Goal: Find specific page/section: Find specific page/section

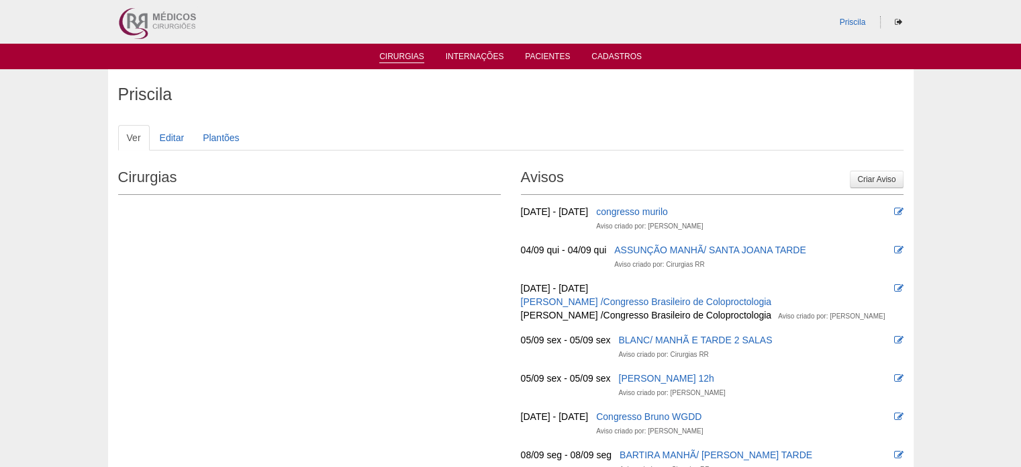
click at [418, 57] on link "Cirurgias" at bounding box center [401, 57] width 45 height 11
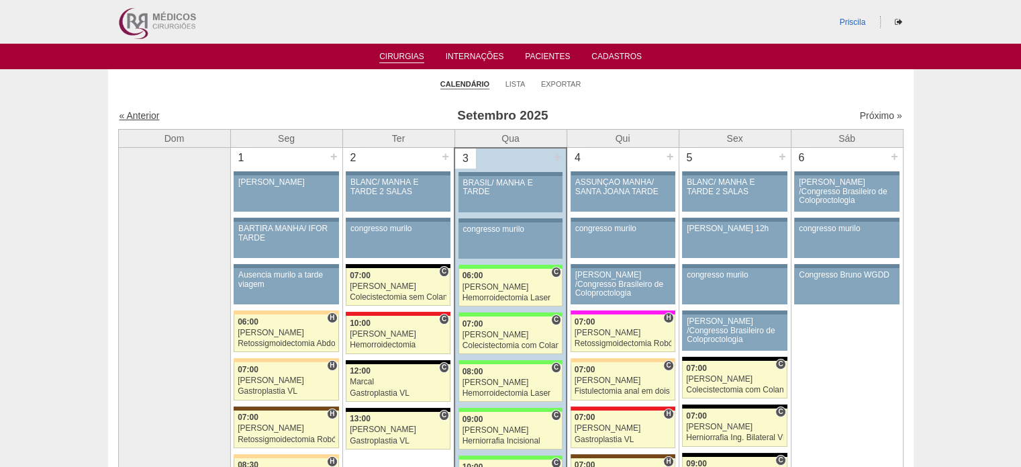
click at [154, 114] on link "« Anterior" at bounding box center [139, 115] width 40 height 11
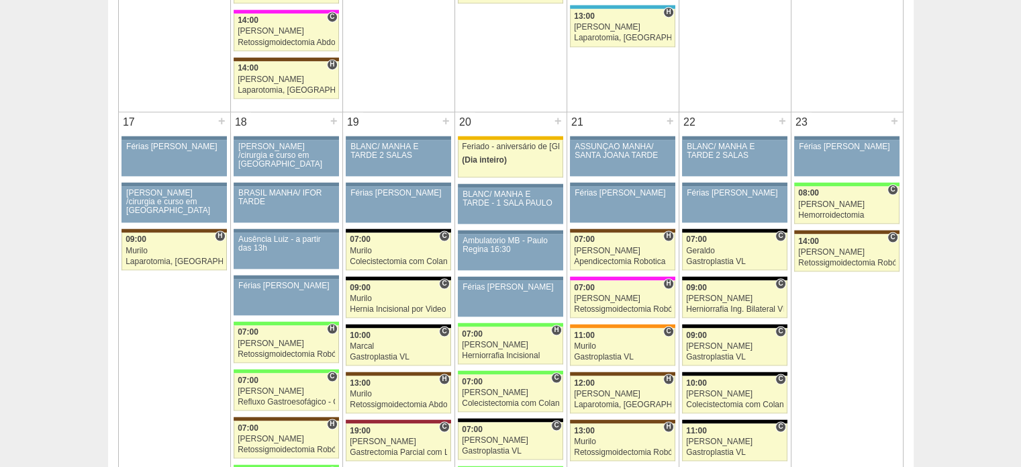
scroll to position [2014, 0]
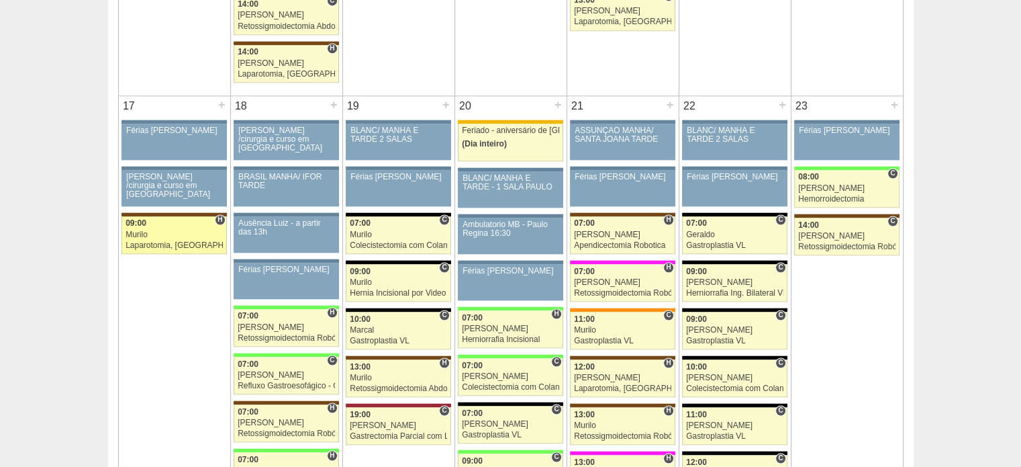
click at [140, 230] on div "Murilo" at bounding box center [174, 234] width 97 height 9
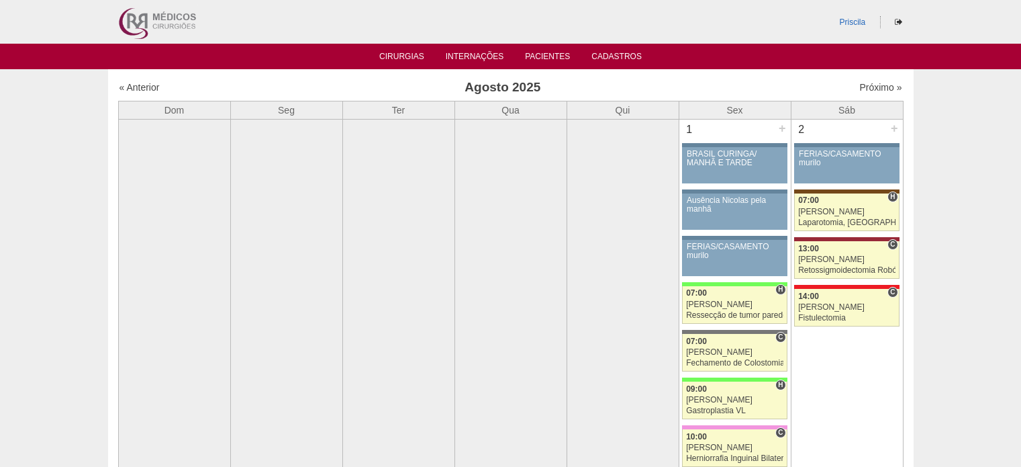
scroll to position [2014, 0]
